Goal: Task Accomplishment & Management: Manage account settings

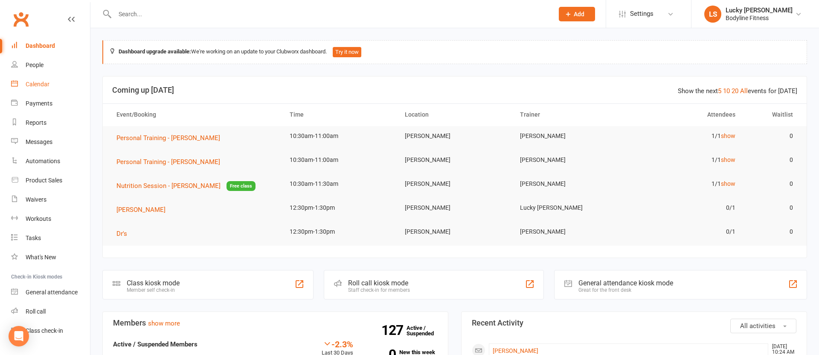
click at [41, 84] on div "Calendar" at bounding box center [38, 84] width 24 height 7
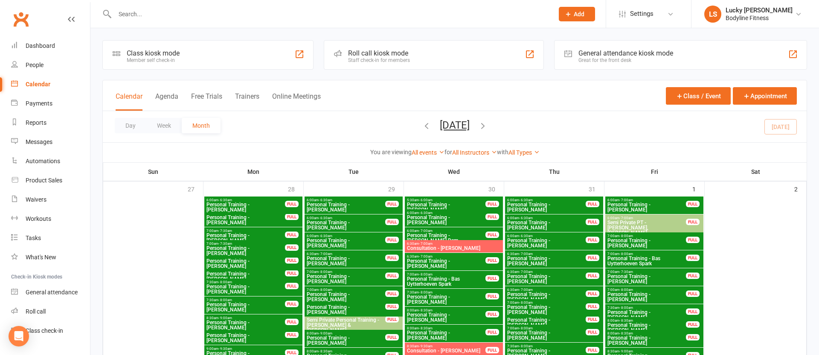
click at [162, 125] on button "Week" at bounding box center [163, 125] width 35 height 15
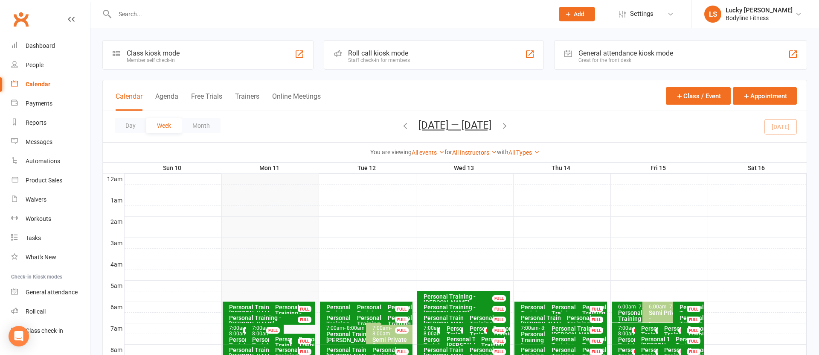
click at [401, 125] on icon "button" at bounding box center [405, 125] width 9 height 9
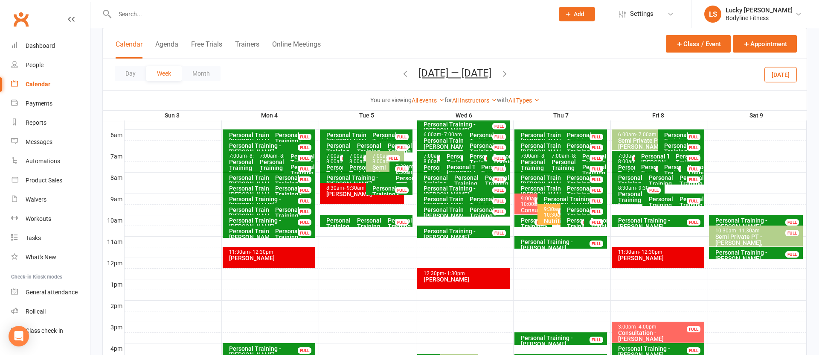
scroll to position [174, 0]
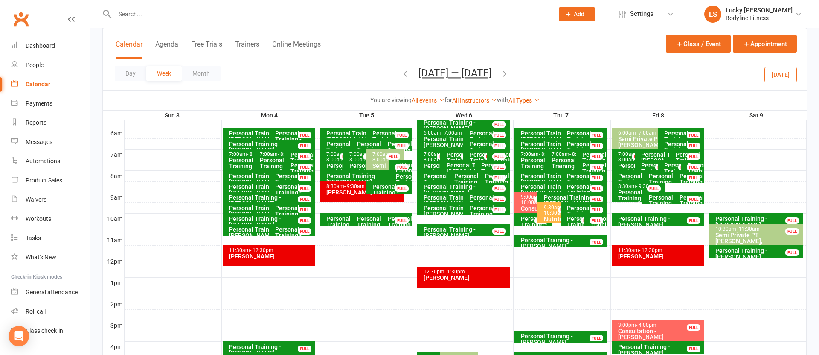
click at [526, 196] on div "9:00am - 10:00am" at bounding box center [536, 199] width 30 height 11
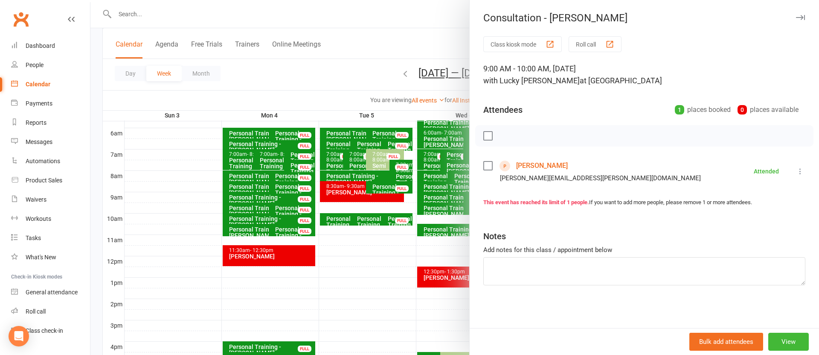
click at [537, 166] on link "[PERSON_NAME]" at bounding box center [542, 166] width 52 height 14
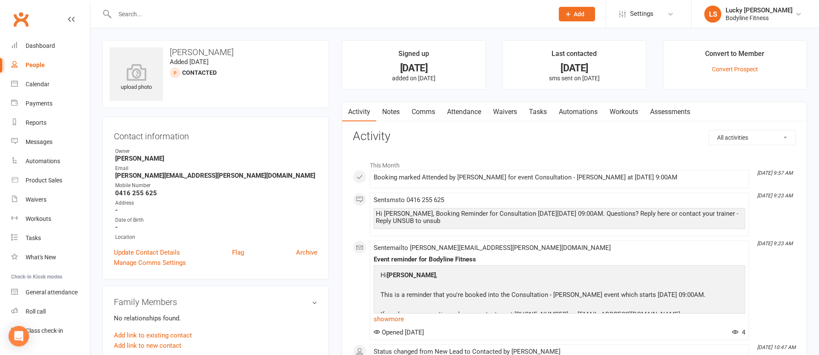
click at [41, 68] on link "People" at bounding box center [50, 64] width 79 height 19
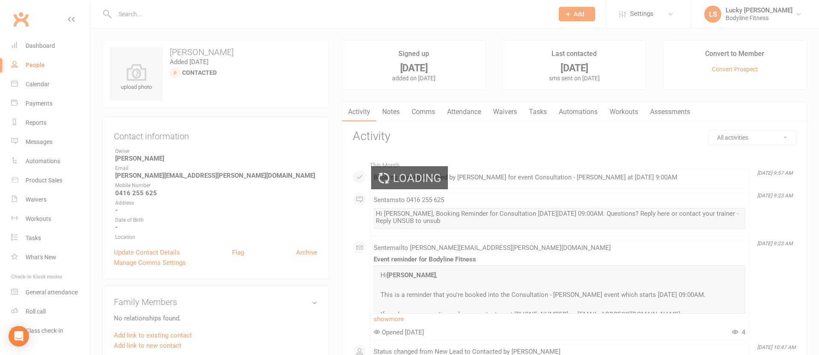
select select "100"
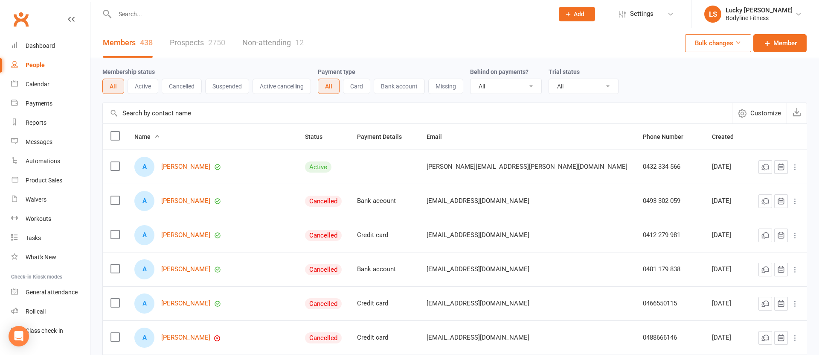
click at [186, 45] on link "Prospects 2750" at bounding box center [197, 42] width 55 height 29
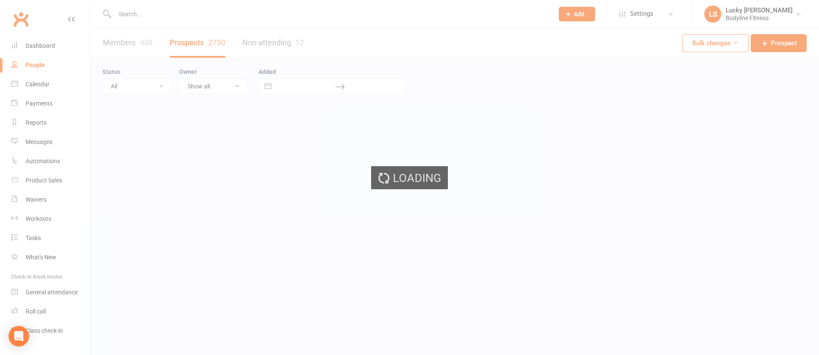
select select "100"
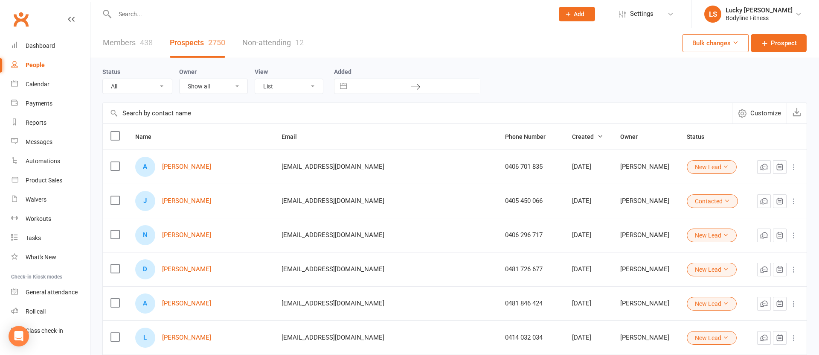
scroll to position [4, 0]
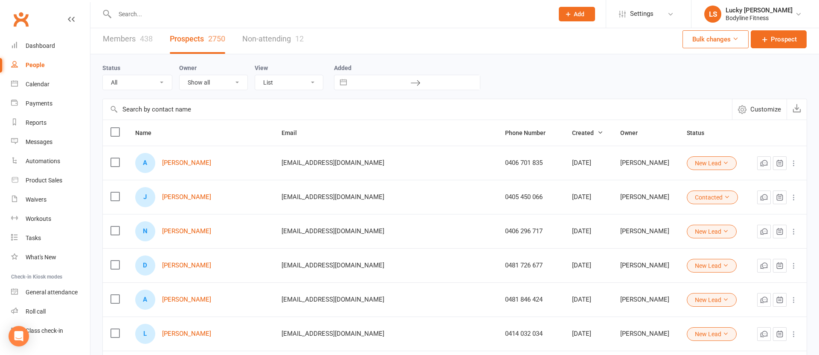
click at [132, 84] on select "All (No status set) (Invalid status) New Lead Contacted Follow Up Email & SMS B…" at bounding box center [137, 82] width 69 height 15
select select "New Lead"
click at [103, 75] on select "All (No status set) (Invalid status) New Lead Contacted Follow Up Email & SMS B…" at bounding box center [137, 82] width 69 height 15
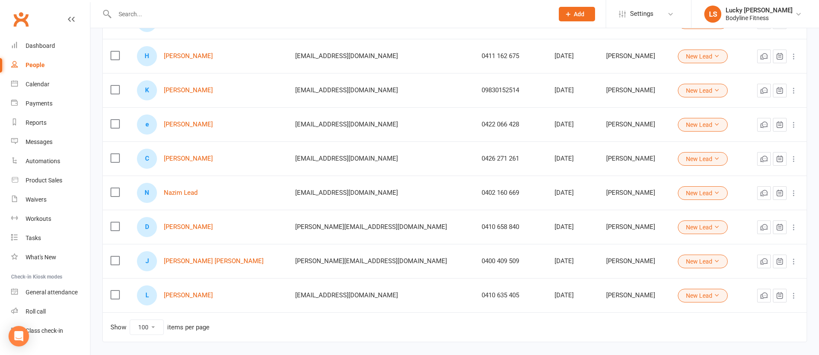
scroll to position [348, 0]
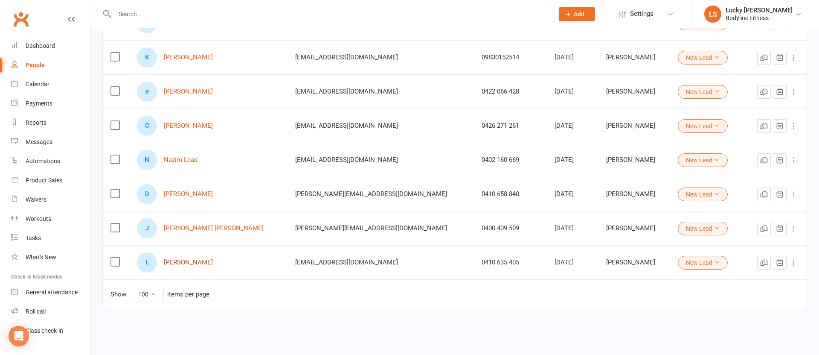
click at [186, 263] on link "[PERSON_NAME]" at bounding box center [188, 262] width 49 height 7
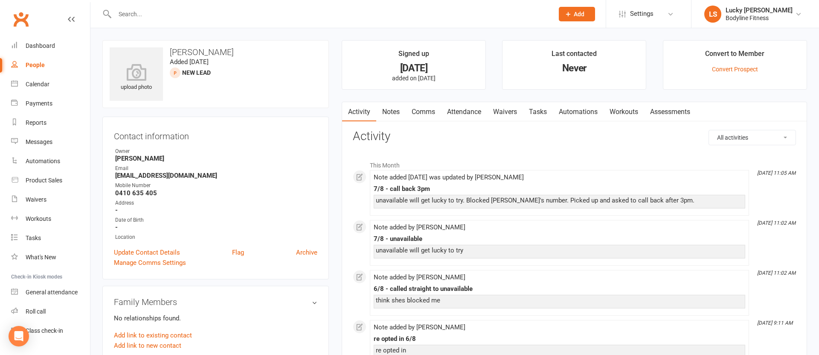
click at [399, 110] on link "Notes" at bounding box center [390, 112] width 29 height 20
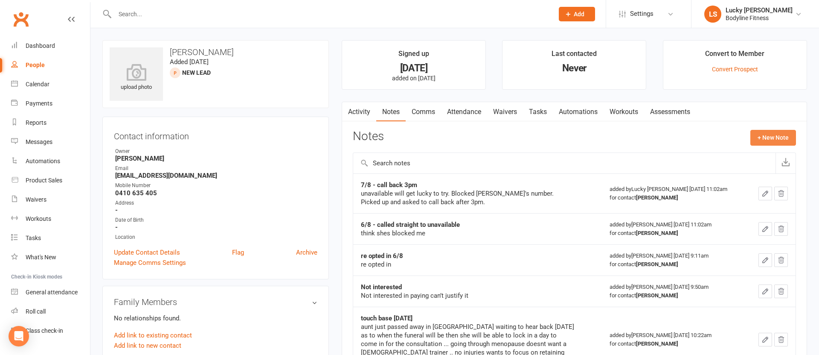
click at [775, 137] on button "+ New Note" at bounding box center [774, 137] width 46 height 15
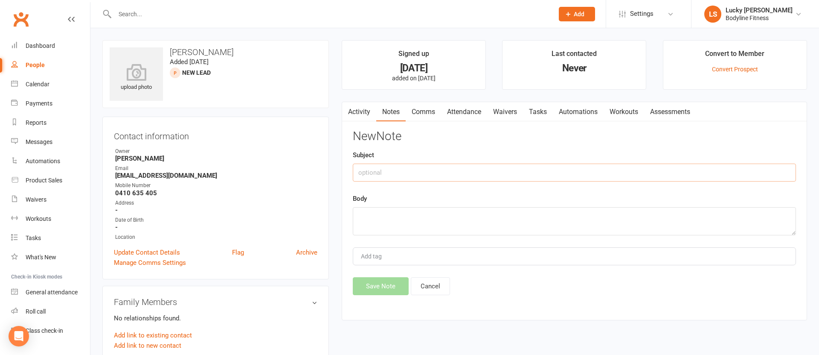
click at [384, 172] on input "text" at bounding box center [574, 172] width 443 height 18
type input "[DATE] - Follow up end of week"
click at [378, 219] on textarea at bounding box center [574, 221] width 443 height 28
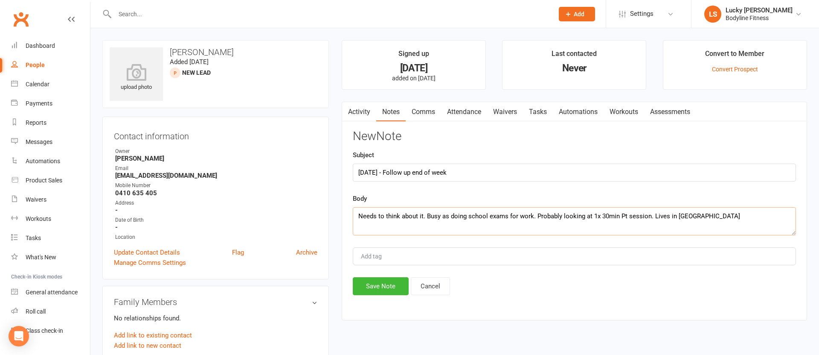
click at [723, 214] on textarea "Needs to think about it. Busy as doing school exams for work. Probably looking …" at bounding box center [574, 221] width 443 height 28
click at [457, 226] on textarea "Needs to think about it. Busy as doing school exams for work. Probably looking …" at bounding box center [574, 221] width 443 height 28
click at [626, 216] on textarea "Needs to think about it. Busy as doing school exams for work. Probably looking …" at bounding box center [574, 221] width 443 height 28
click at [511, 229] on textarea "Needs to think about it. Busy as doing school exams for work. Probably looking …" at bounding box center [574, 221] width 443 height 28
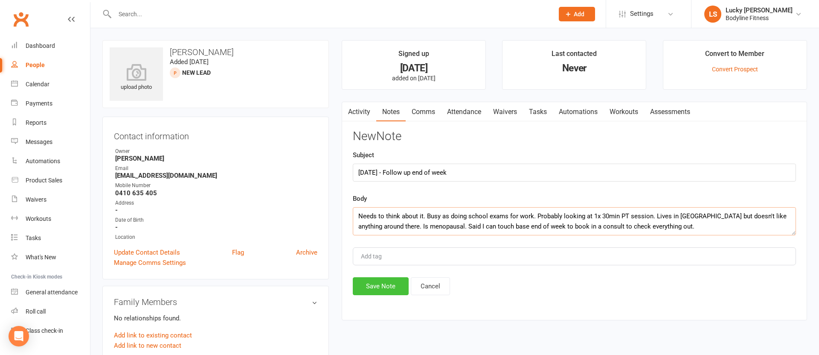
type textarea "Needs to think about it. Busy as doing school exams for work. Probably looking …"
click at [378, 287] on button "Save Note" at bounding box center [381, 286] width 56 height 18
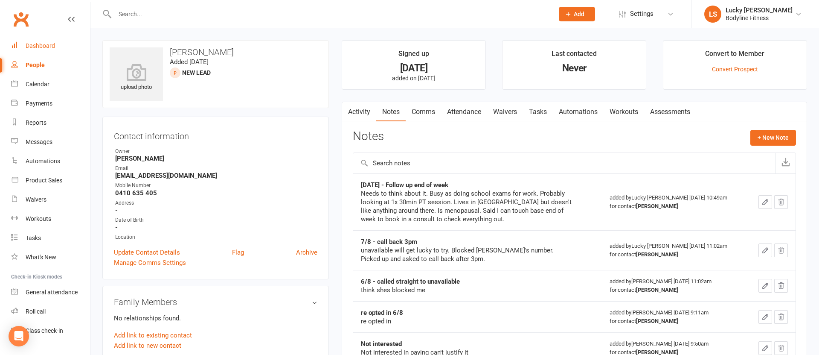
click at [38, 45] on div "Dashboard" at bounding box center [40, 45] width 29 height 7
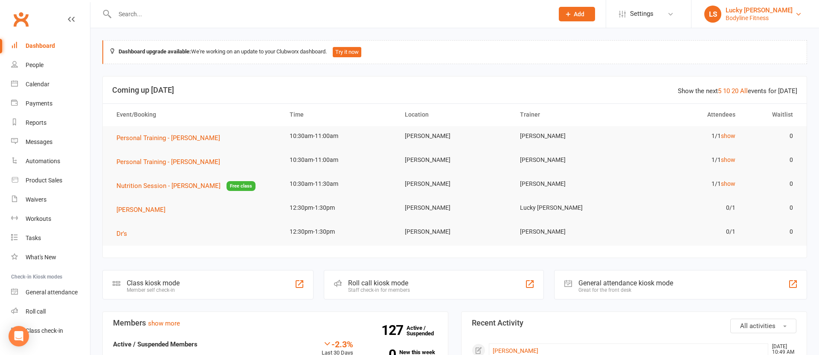
click at [745, 17] on div "Bodyline Fitness" at bounding box center [759, 18] width 67 height 8
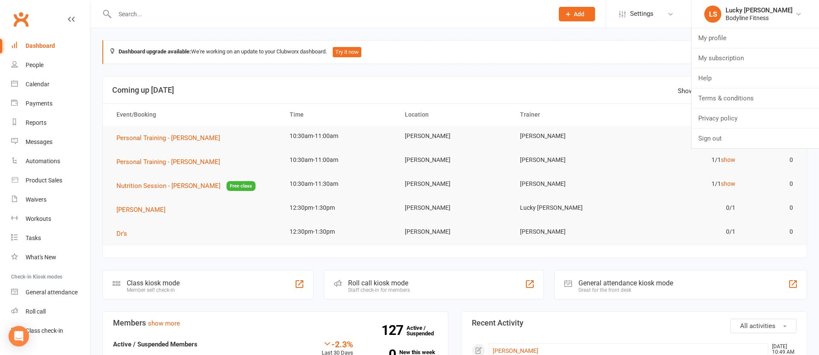
drag, startPoint x: 247, startPoint y: 30, endPoint x: 228, endPoint y: 20, distance: 21.0
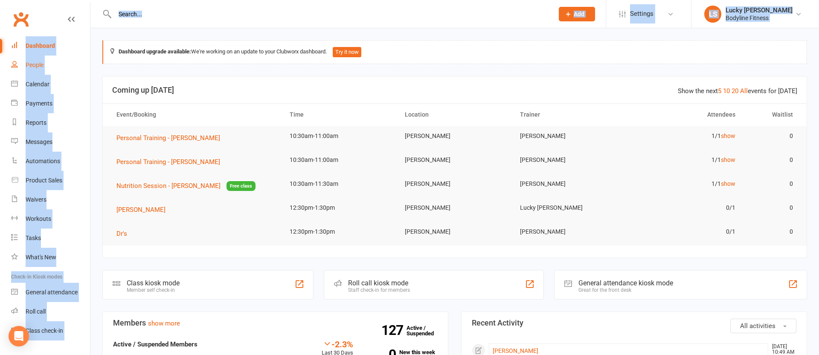
click at [33, 67] on div "People" at bounding box center [35, 64] width 18 height 7
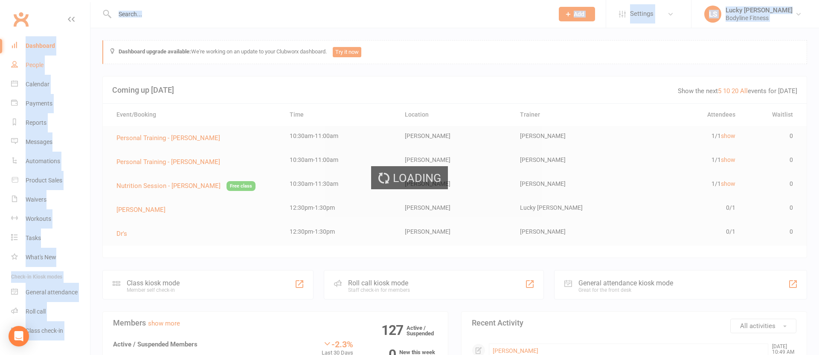
select select "100"
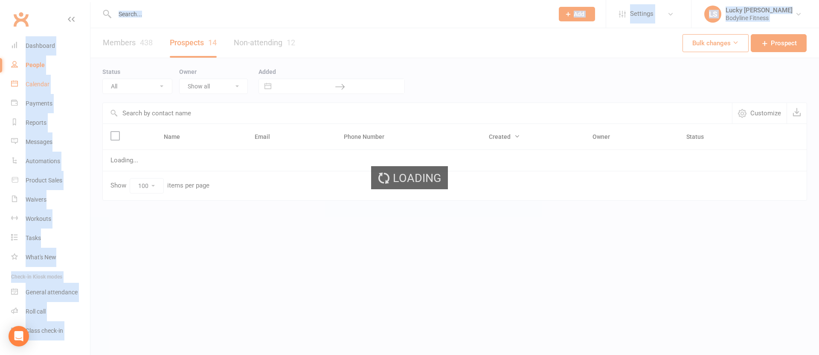
select select "New Lead"
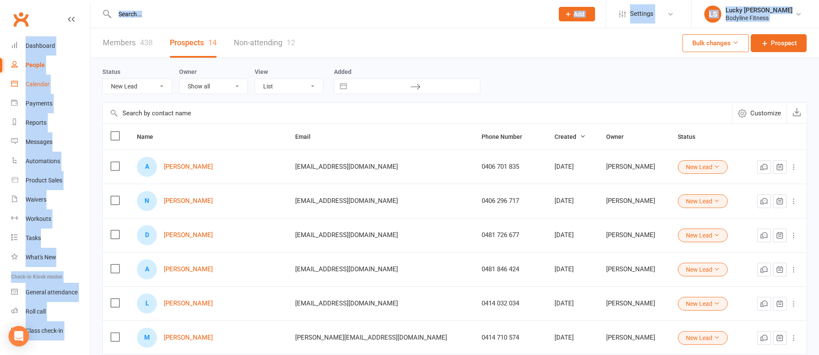
click at [38, 84] on div "Calendar" at bounding box center [38, 84] width 24 height 7
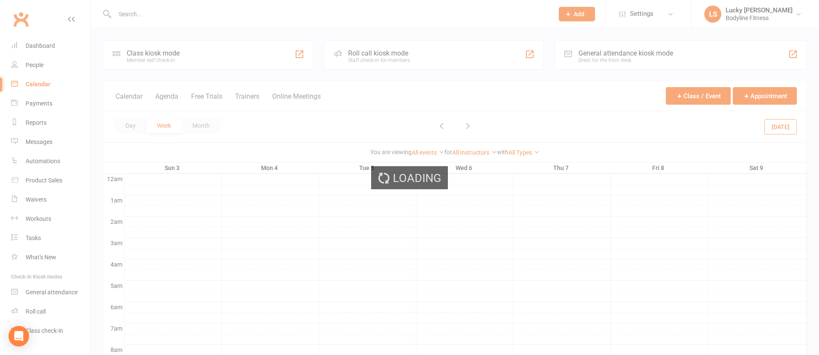
click at [76, 67] on div "Loading" at bounding box center [409, 177] width 819 height 355
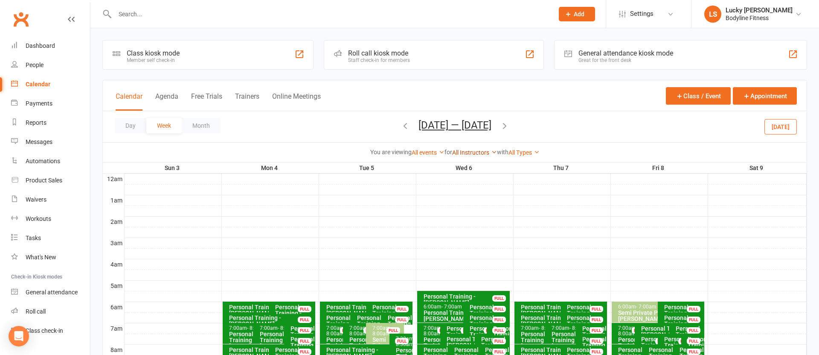
click at [465, 151] on link "All Instructors" at bounding box center [474, 152] width 45 height 7
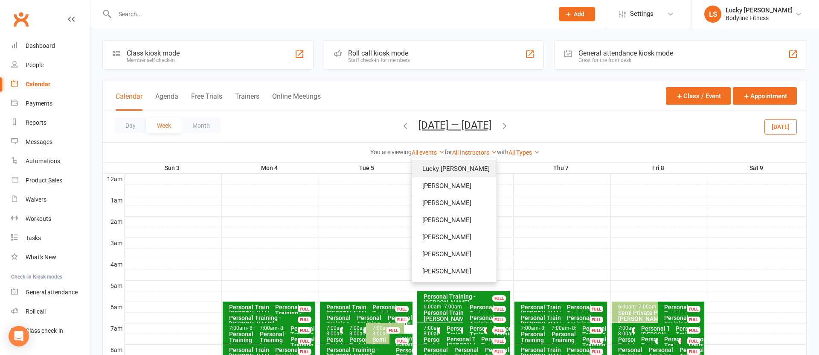
click at [460, 173] on link "Lucky [PERSON_NAME]" at bounding box center [454, 168] width 84 height 17
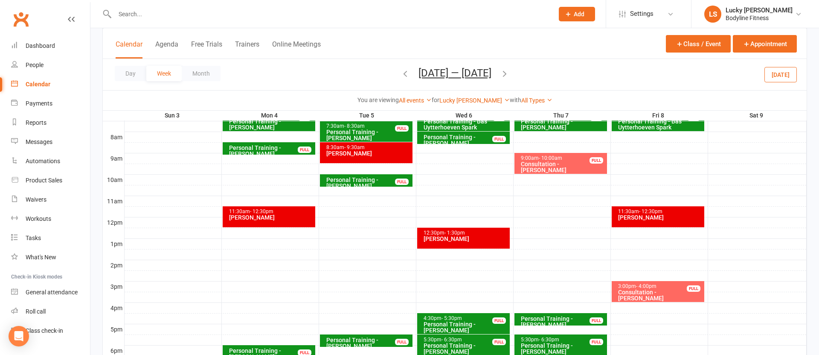
scroll to position [208, 0]
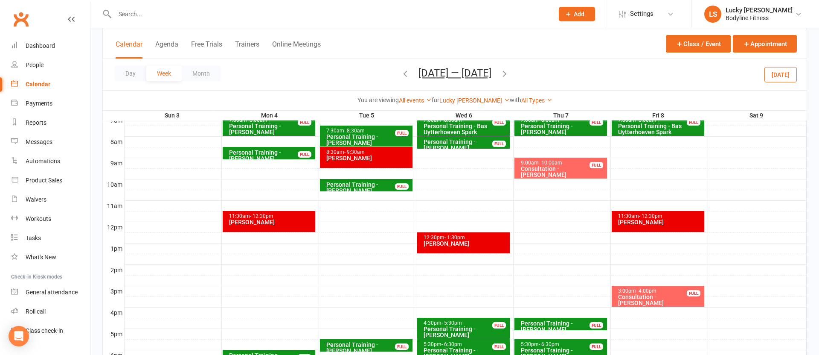
click at [792, 73] on button "[DATE]" at bounding box center [781, 74] width 32 height 15
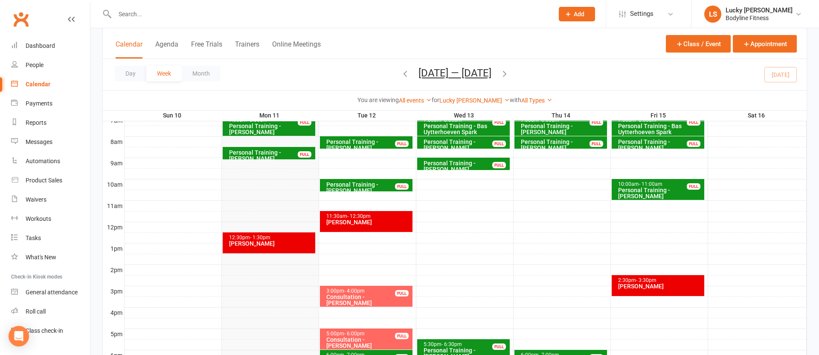
click at [401, 74] on icon "button" at bounding box center [405, 73] width 9 height 9
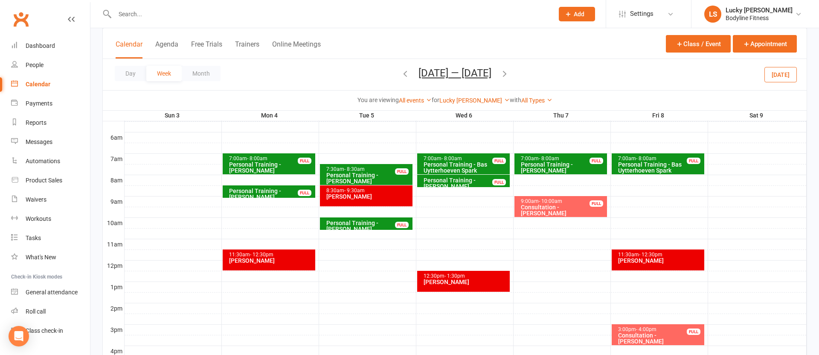
scroll to position [166, 0]
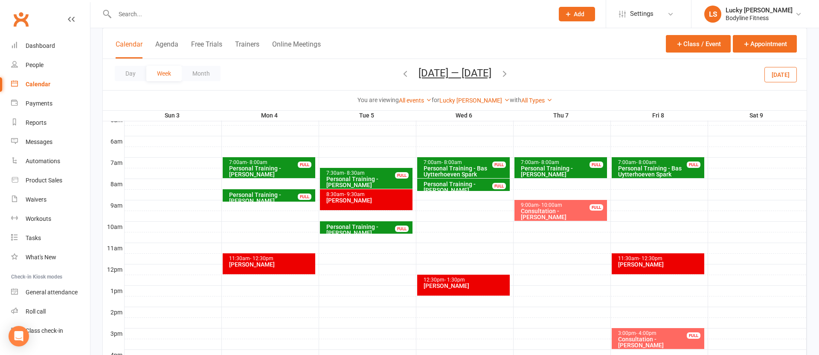
click at [403, 71] on icon "button" at bounding box center [405, 73] width 9 height 9
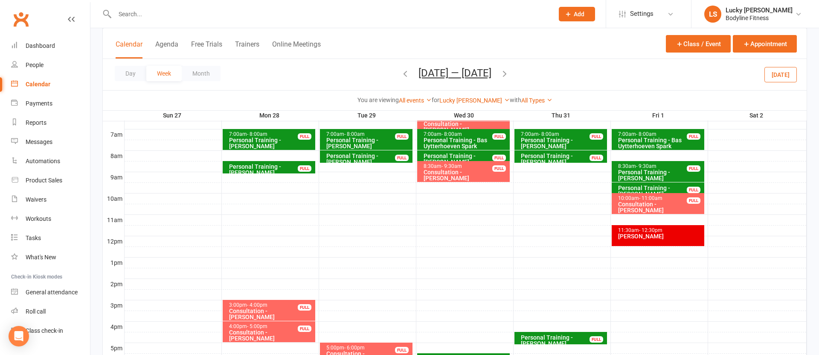
scroll to position [192, 0]
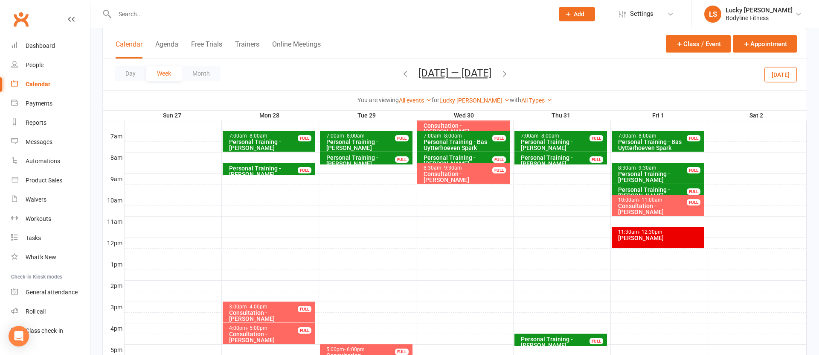
click at [663, 205] on div "Consultation - [PERSON_NAME]" at bounding box center [660, 209] width 85 height 12
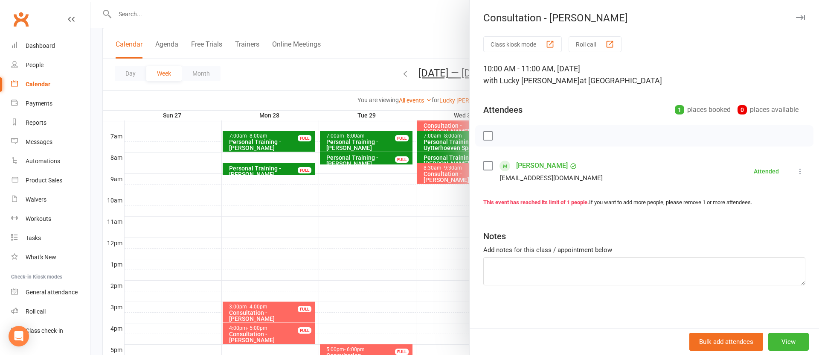
click at [534, 163] on link "[PERSON_NAME]" at bounding box center [542, 166] width 52 height 14
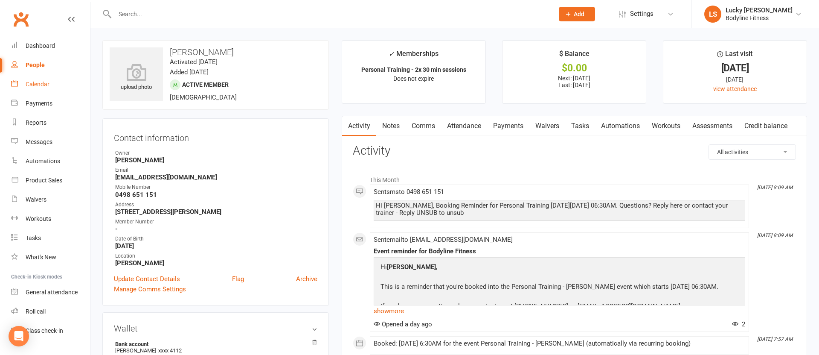
click at [39, 81] on div "Calendar" at bounding box center [38, 84] width 24 height 7
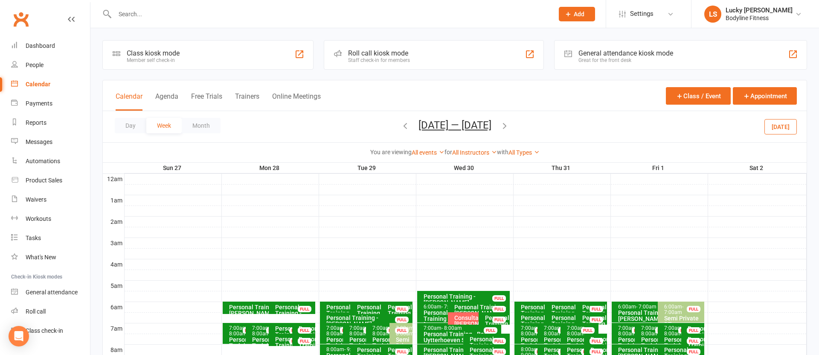
click at [240, 97] on button "Trainers" at bounding box center [247, 101] width 24 height 18
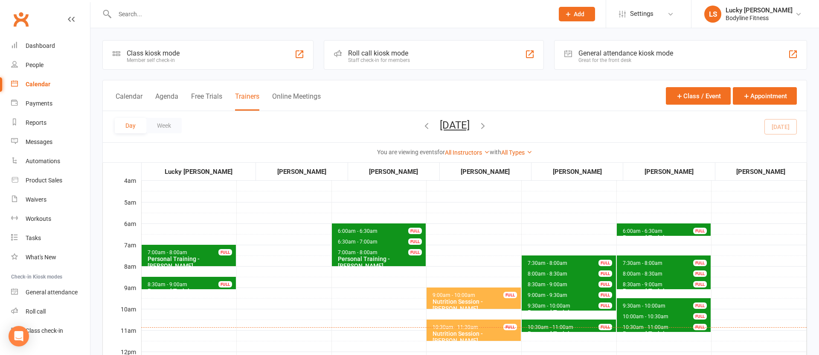
click at [347, 241] on span "6:30am - 7:00am" at bounding box center [358, 242] width 41 height 6
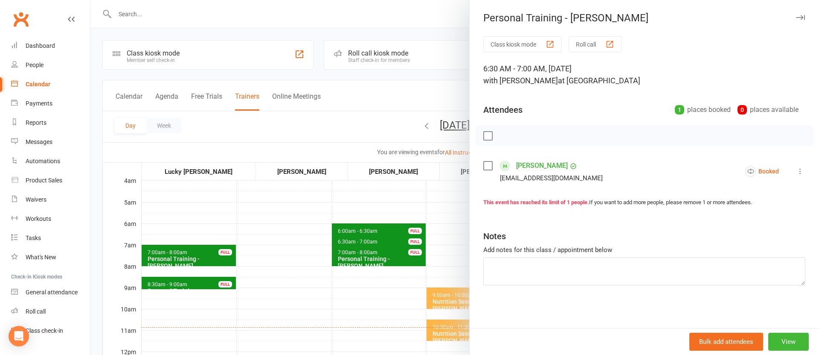
click at [347, 241] on div at bounding box center [454, 177] width 729 height 355
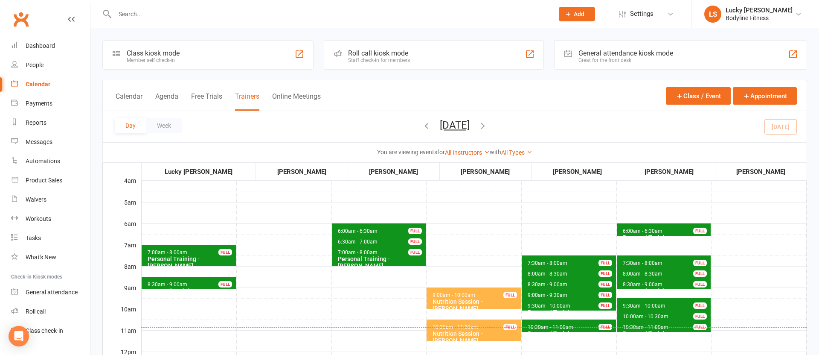
click at [353, 231] on span "6:00am - 6:30am" at bounding box center [358, 231] width 41 height 6
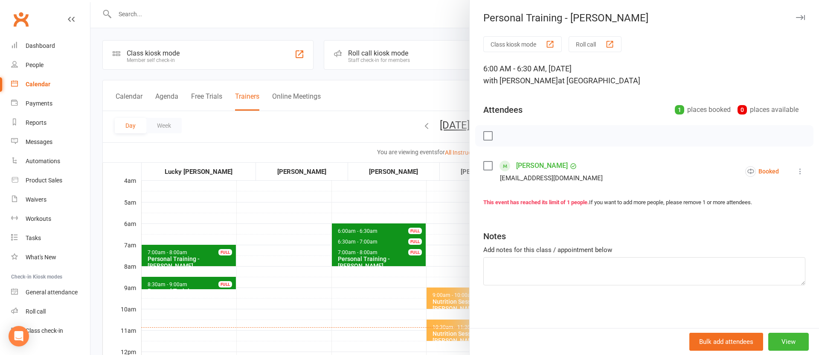
click at [358, 210] on div at bounding box center [454, 177] width 729 height 355
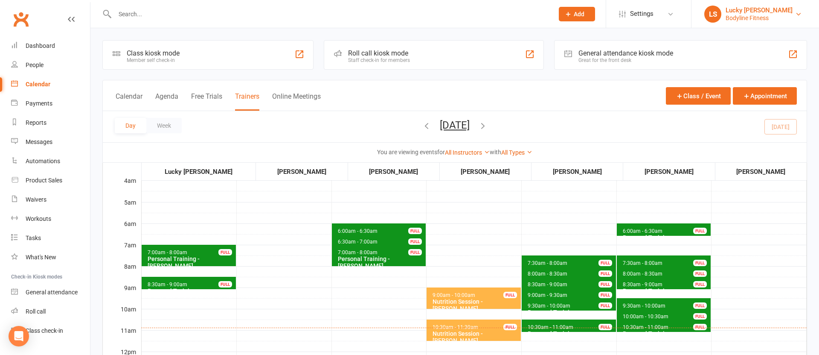
click at [743, 9] on div "Lucky [PERSON_NAME]" at bounding box center [759, 10] width 67 height 8
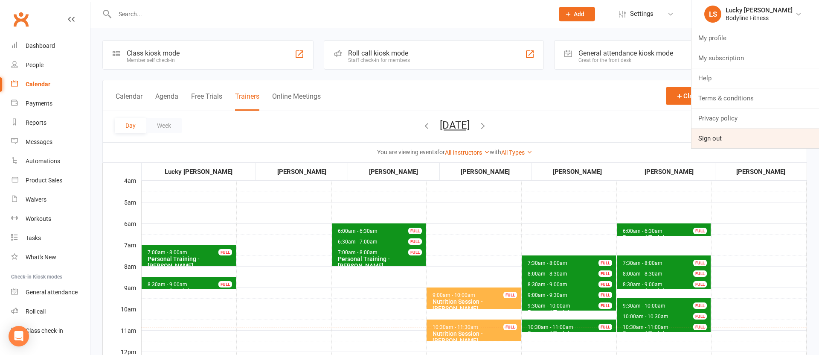
click at [713, 141] on link "Sign out" at bounding box center [756, 138] width 128 height 20
